Goal: Find specific page/section: Find specific page/section

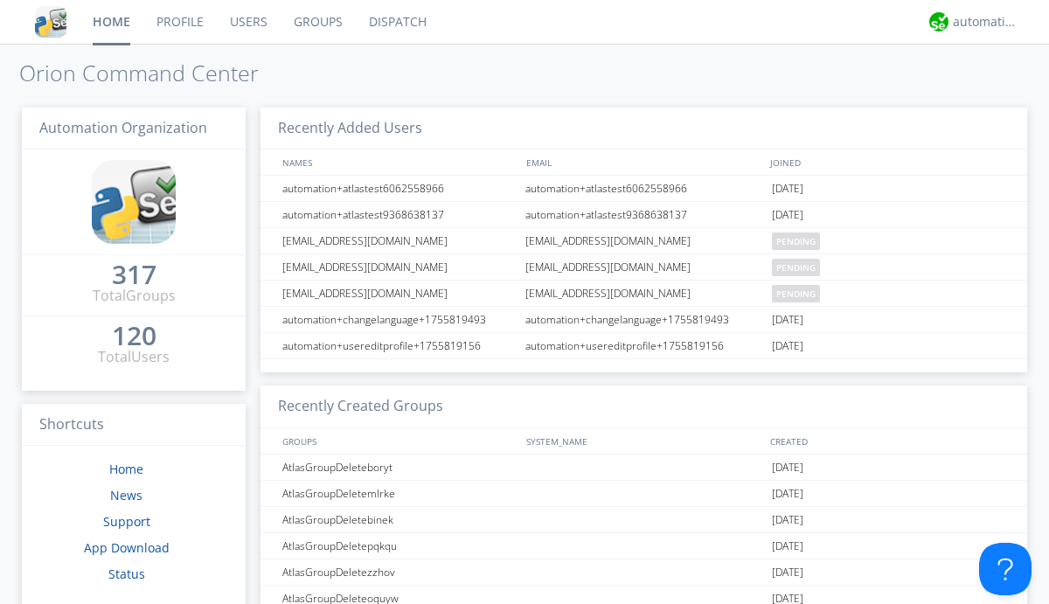
click at [396, 22] on link "Dispatch" at bounding box center [398, 22] width 84 height 44
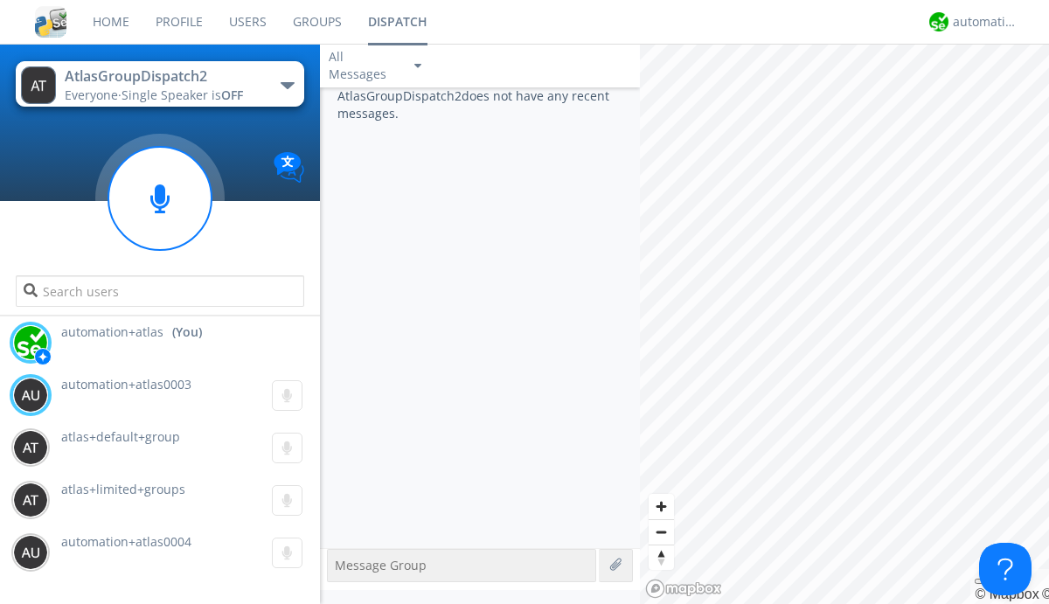
click at [287, 85] on div "button" at bounding box center [288, 85] width 14 height 7
click at [0, 0] on span "AtlasGroupDispatch" at bounding box center [0, 0] width 0 height 0
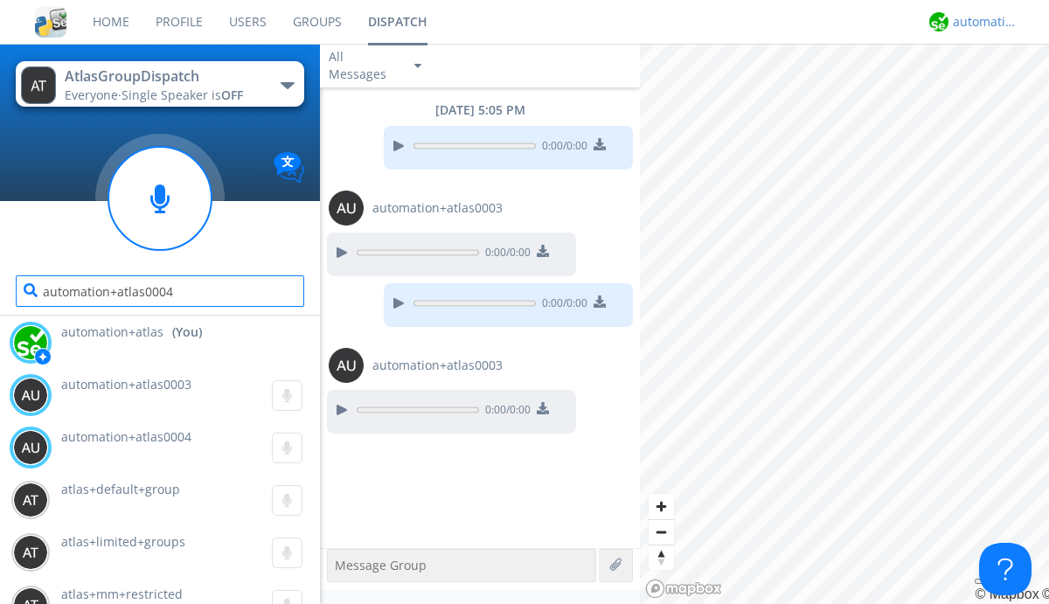
type input "automation+atlas0004"
click at [981, 22] on div "automation+atlas" at bounding box center [986, 21] width 66 height 17
